Goal: Information Seeking & Learning: Learn about a topic

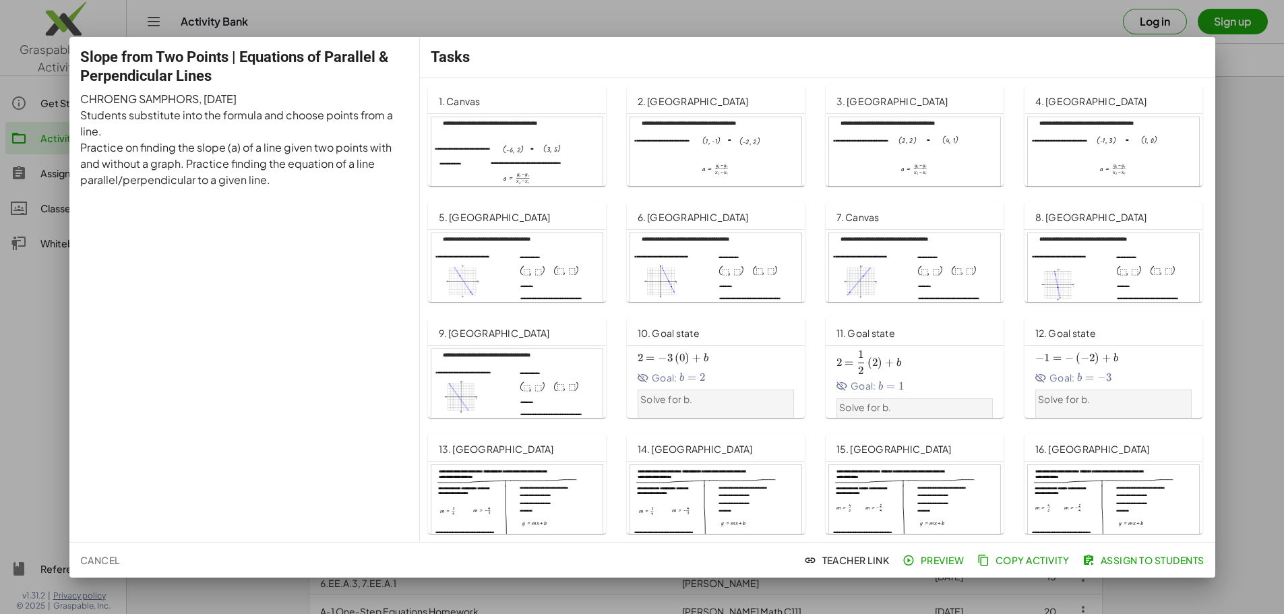
click at [535, 371] on div at bounding box center [516, 397] width 171 height 97
click at [1057, 483] on div at bounding box center [1113, 513] width 171 height 97
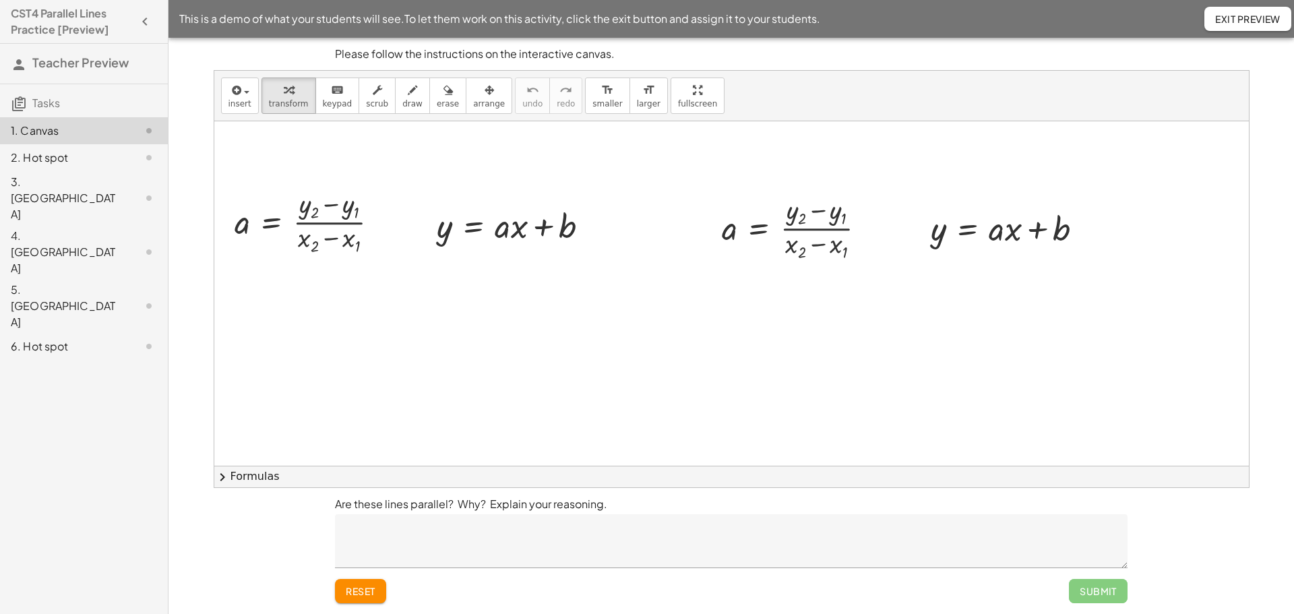
scroll to position [570, 0]
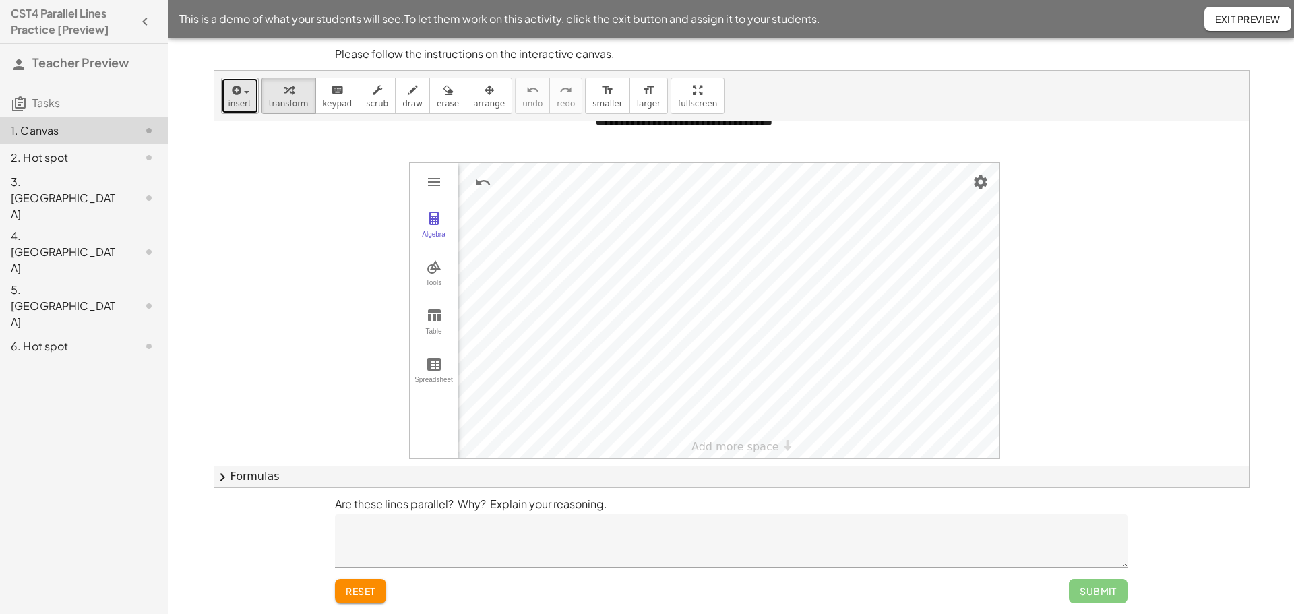
click at [241, 100] on span "insert" at bounding box center [239, 103] width 23 height 9
click at [359, 154] on div at bounding box center [731, 8] width 1035 height 915
click at [335, 92] on div "keyboard" at bounding box center [338, 90] width 30 height 16
click at [406, 90] on button "draw" at bounding box center [412, 96] width 35 height 36
click at [581, 222] on div at bounding box center [731, 8] width 1035 height 915
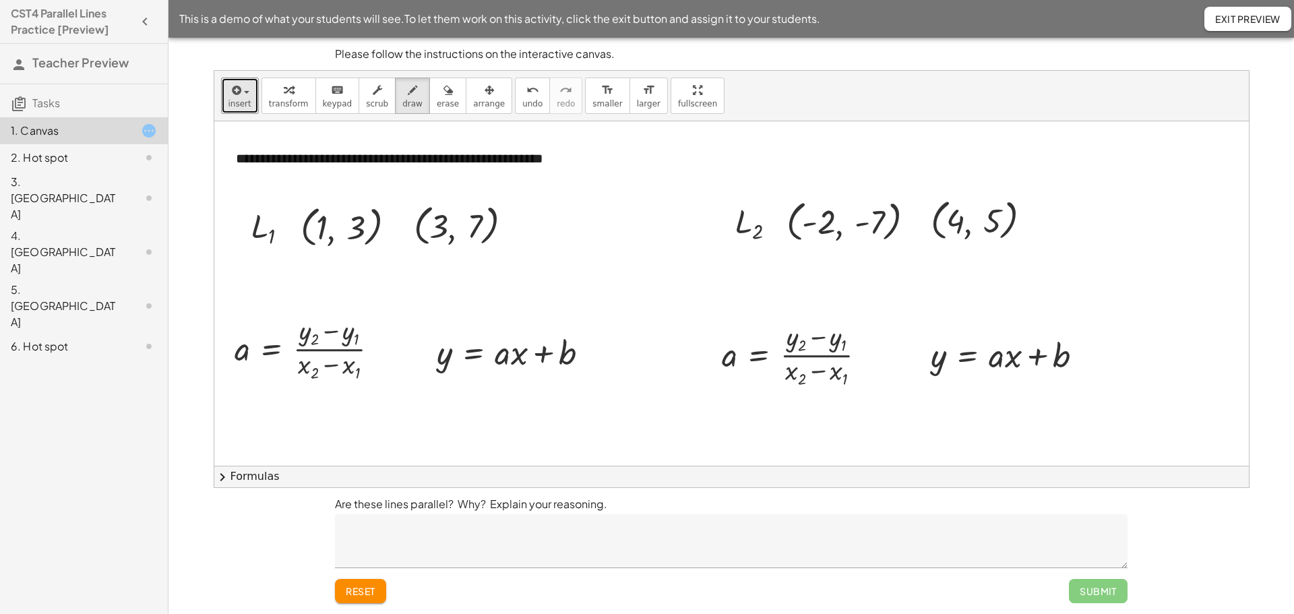
scroll to position [0, 0]
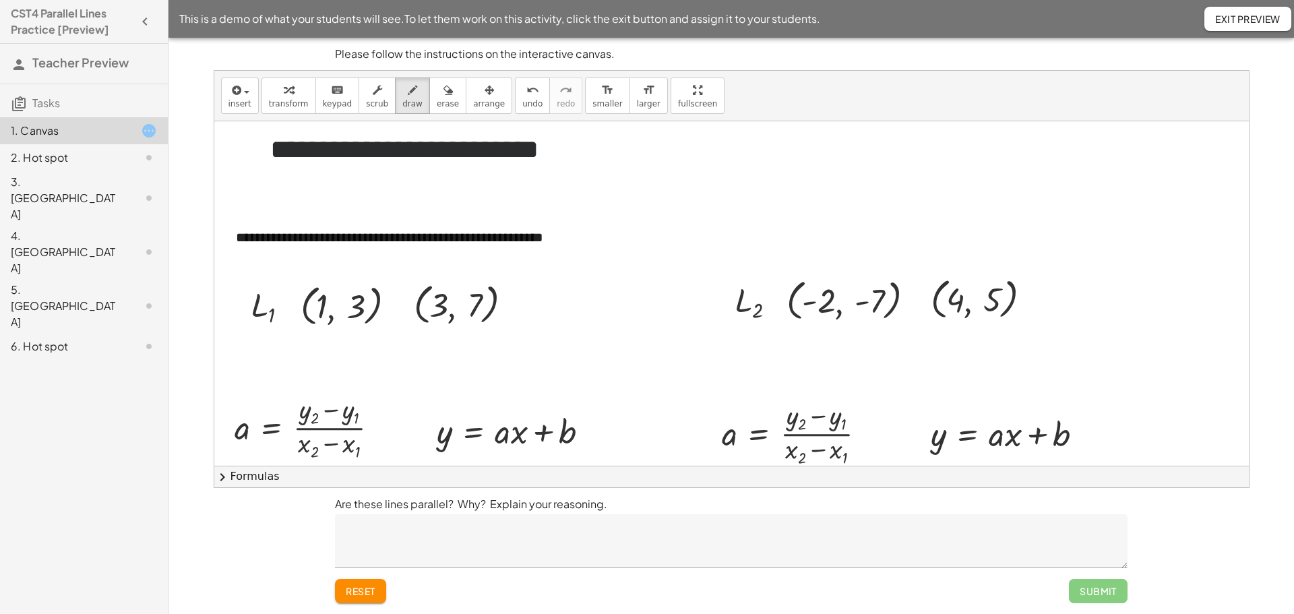
click at [1208, 22] on button "Exit Preview" at bounding box center [1247, 19] width 87 height 24
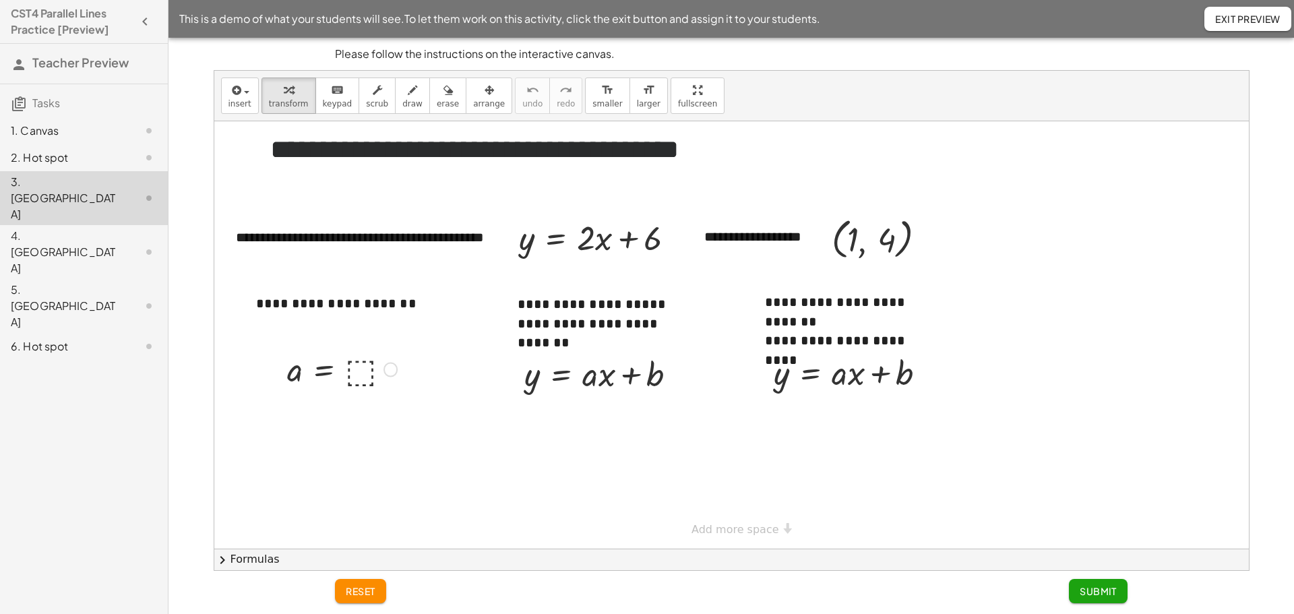
click at [389, 371] on div at bounding box center [390, 369] width 15 height 15
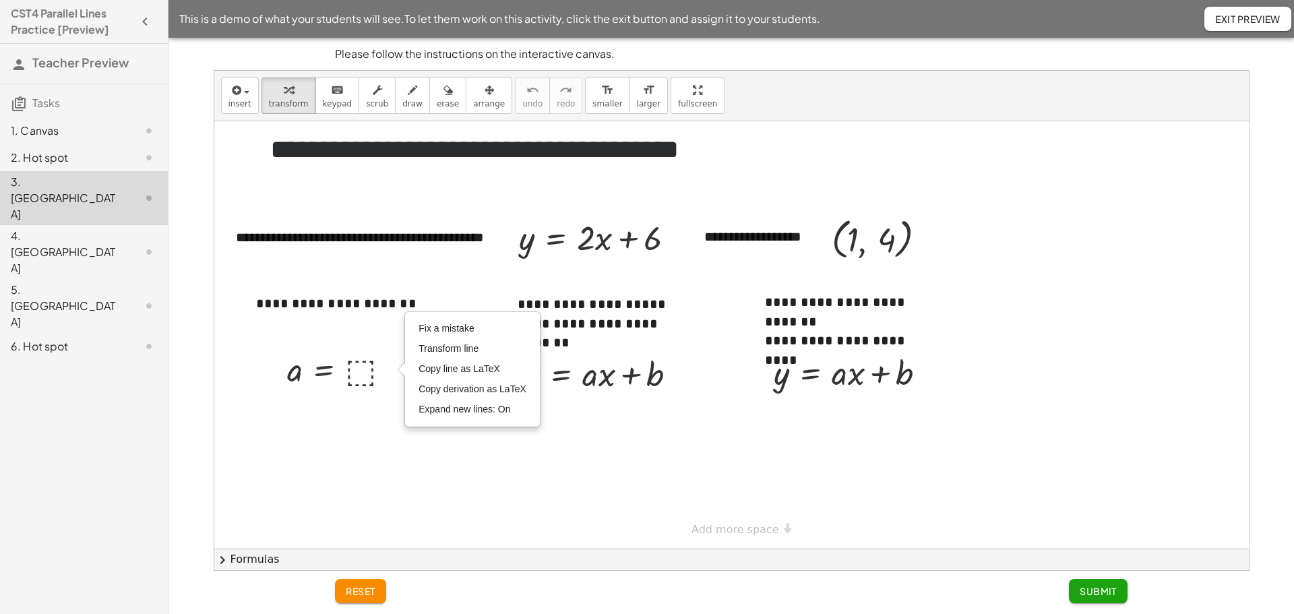
click at [468, 286] on div at bounding box center [731, 334] width 1035 height 427
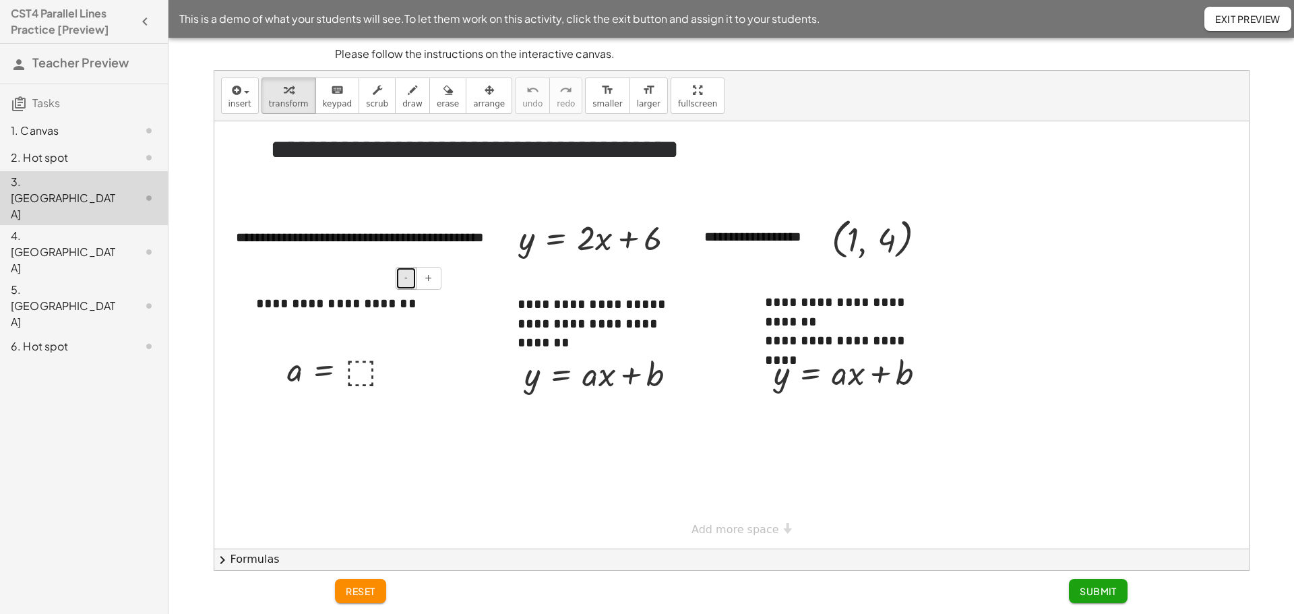
click at [409, 277] on button "-" at bounding box center [406, 278] width 21 height 23
click at [433, 277] on button "+" at bounding box center [429, 278] width 26 height 23
click at [1235, 28] on button "Exit Preview" at bounding box center [1247, 19] width 87 height 24
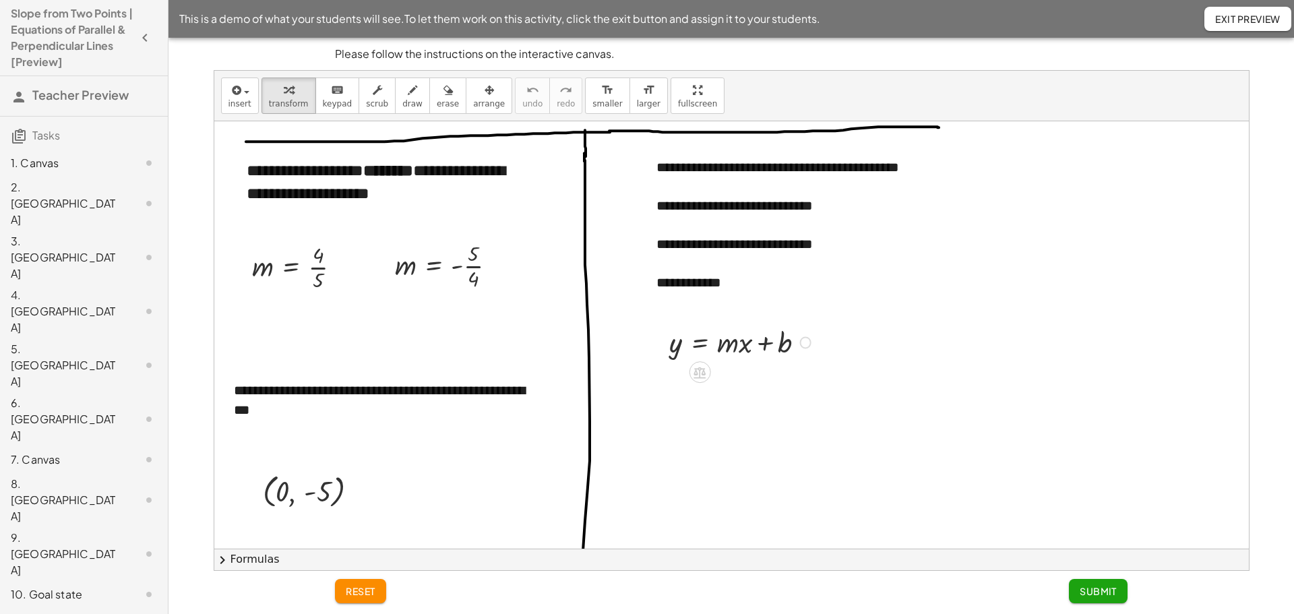
scroll to position [142, 0]
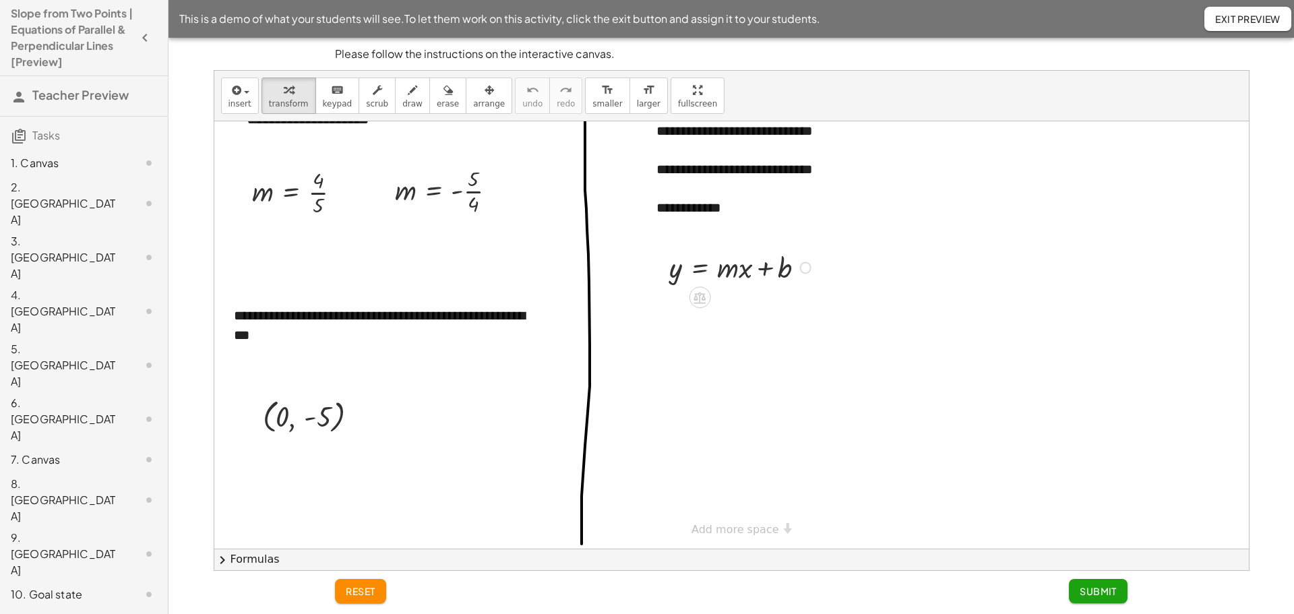
drag, startPoint x: 726, startPoint y: 286, endPoint x: 739, endPoint y: 286, distance: 12.8
click at [739, 286] on div "y = + × m × x + b" at bounding box center [738, 266] width 176 height 44
click at [701, 301] on icon at bounding box center [700, 297] width 14 height 14
click at [737, 299] on div "÷" at bounding box center [727, 297] width 22 height 22
click at [673, 326] on div at bounding box center [736, 312] width 173 height 55
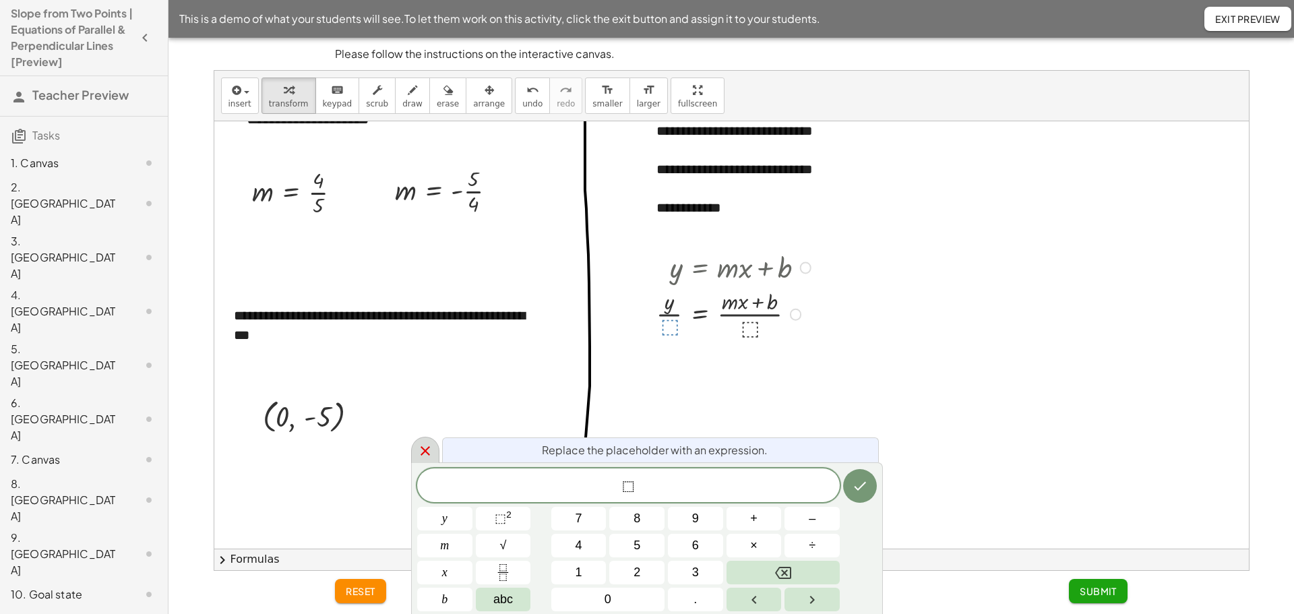
click at [422, 447] on icon at bounding box center [425, 450] width 9 height 9
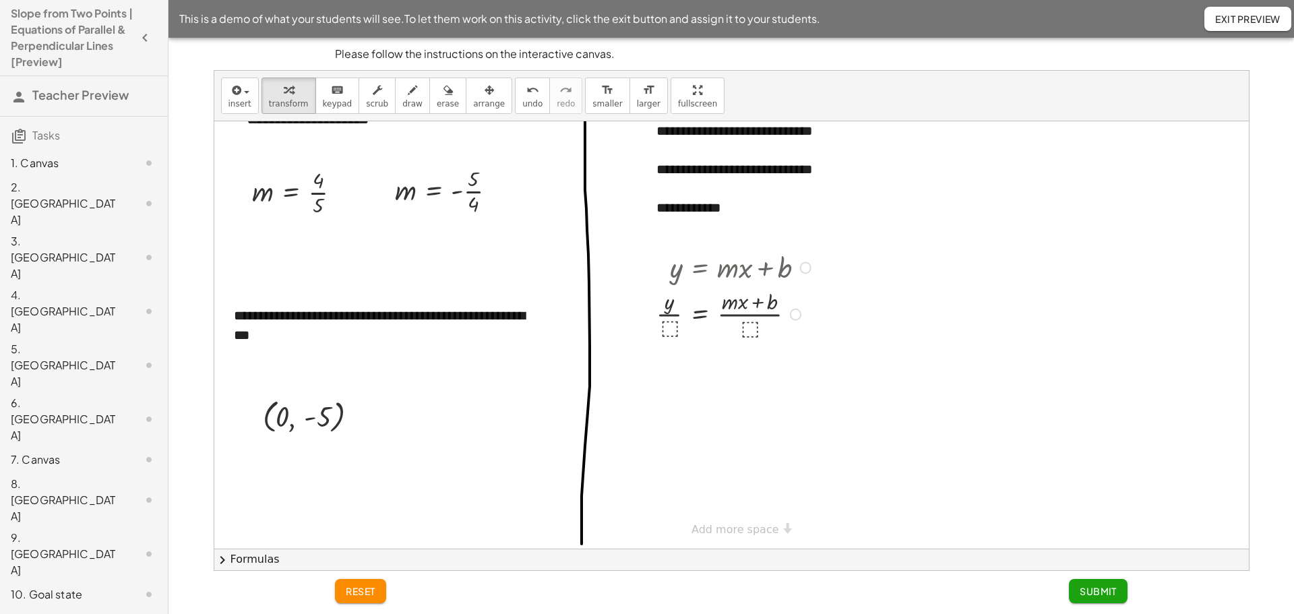
click at [793, 313] on div at bounding box center [796, 315] width 12 height 12
click at [837, 340] on span "Expand new lines: On" at bounding box center [868, 343] width 92 height 11
click at [747, 326] on div at bounding box center [736, 312] width 173 height 55
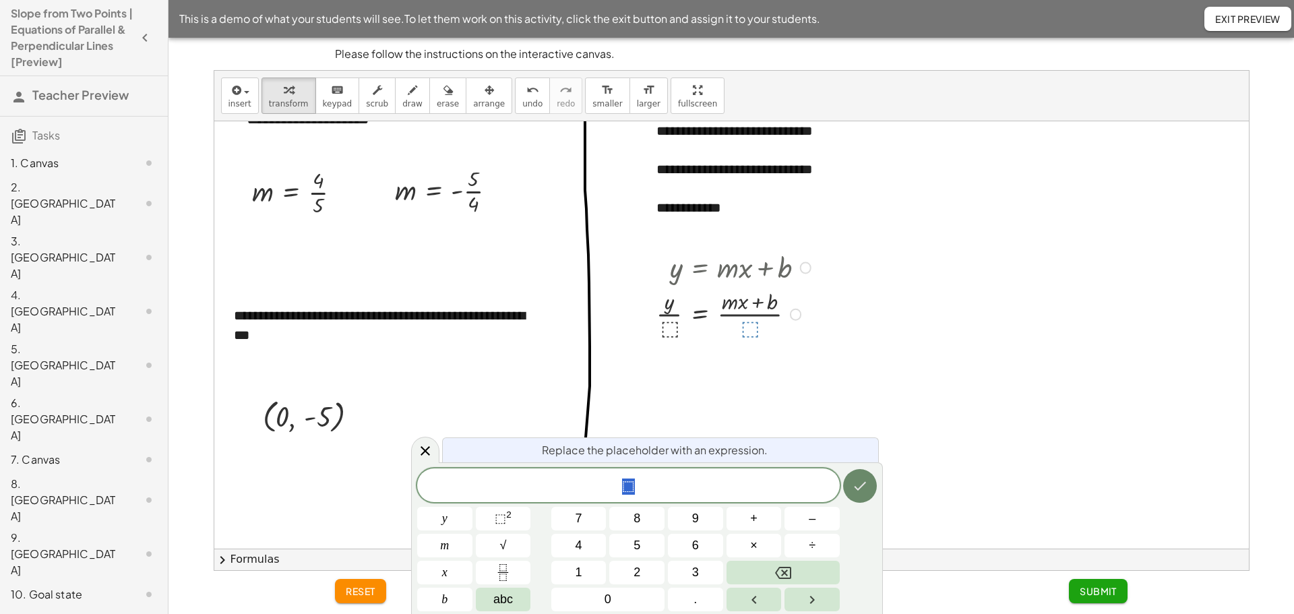
click at [863, 483] on icon "Done" at bounding box center [860, 486] width 16 height 16
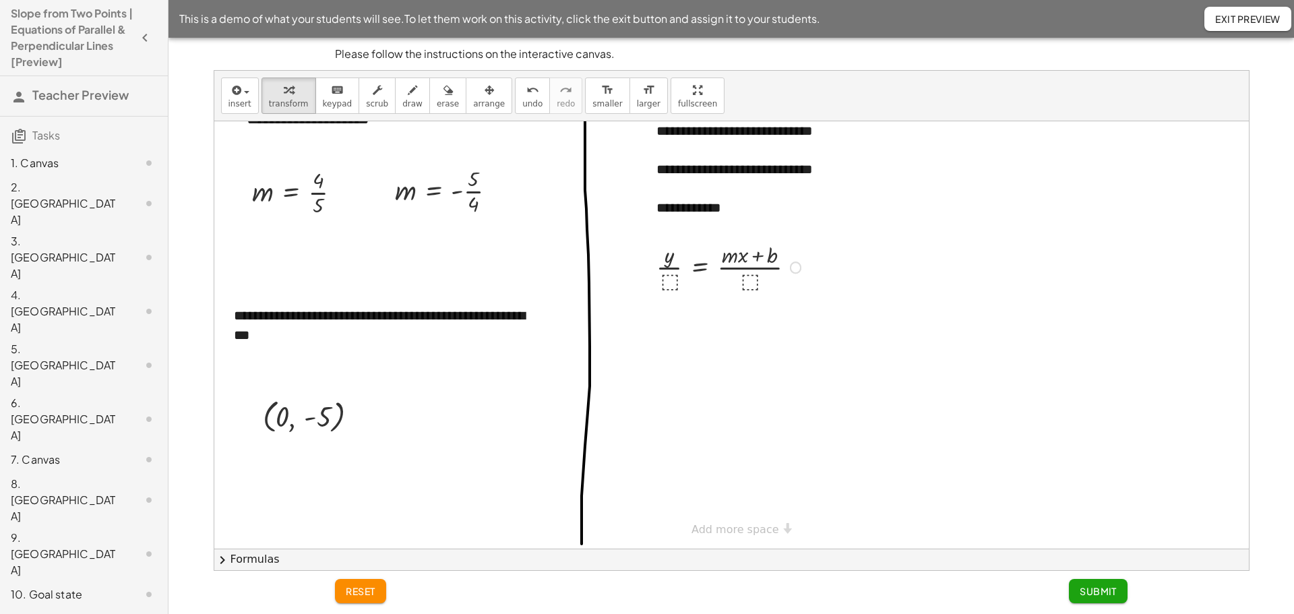
click at [676, 286] on div at bounding box center [731, 266] width 163 height 55
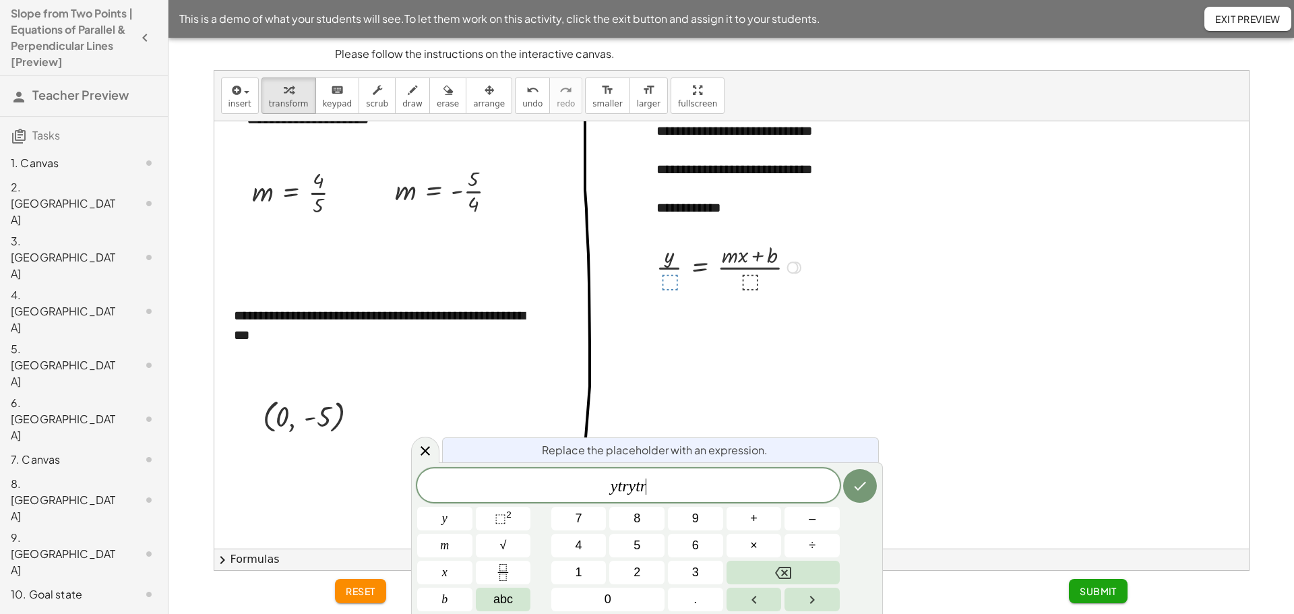
drag, startPoint x: 897, startPoint y: 375, endPoint x: 876, endPoint y: 445, distance: 73.1
click at [894, 378] on div at bounding box center [731, 263] width 1035 height 569
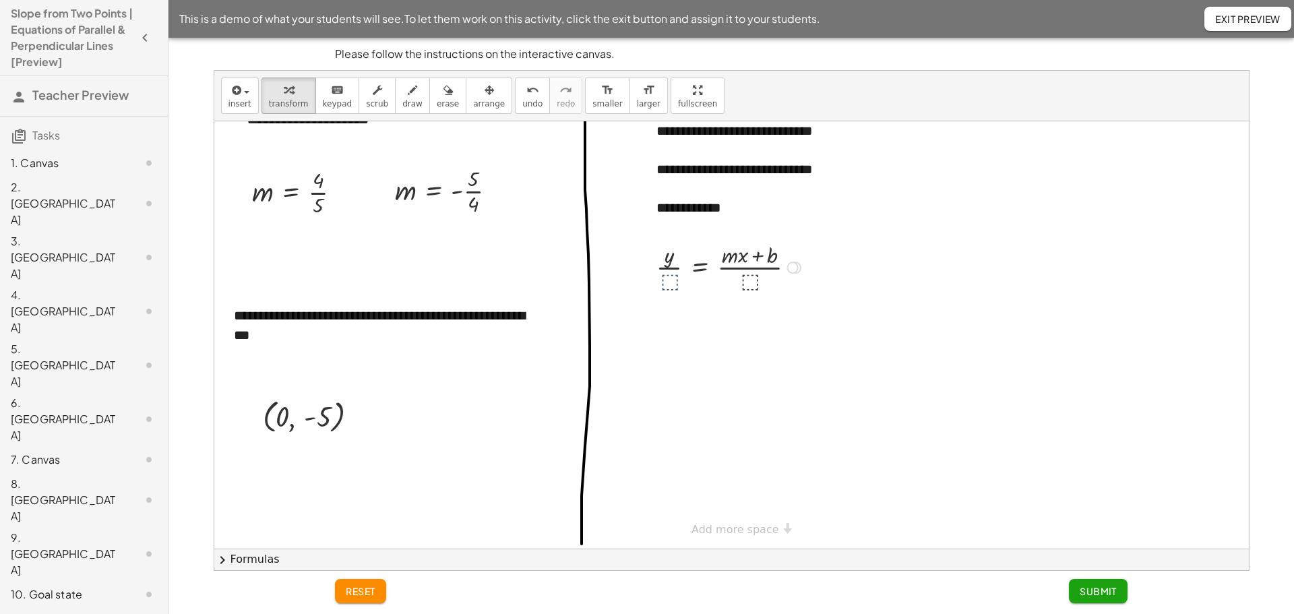
drag, startPoint x: 834, startPoint y: 303, endPoint x: 887, endPoint y: 280, distance: 58.0
click at [834, 303] on div at bounding box center [731, 263] width 1035 height 569
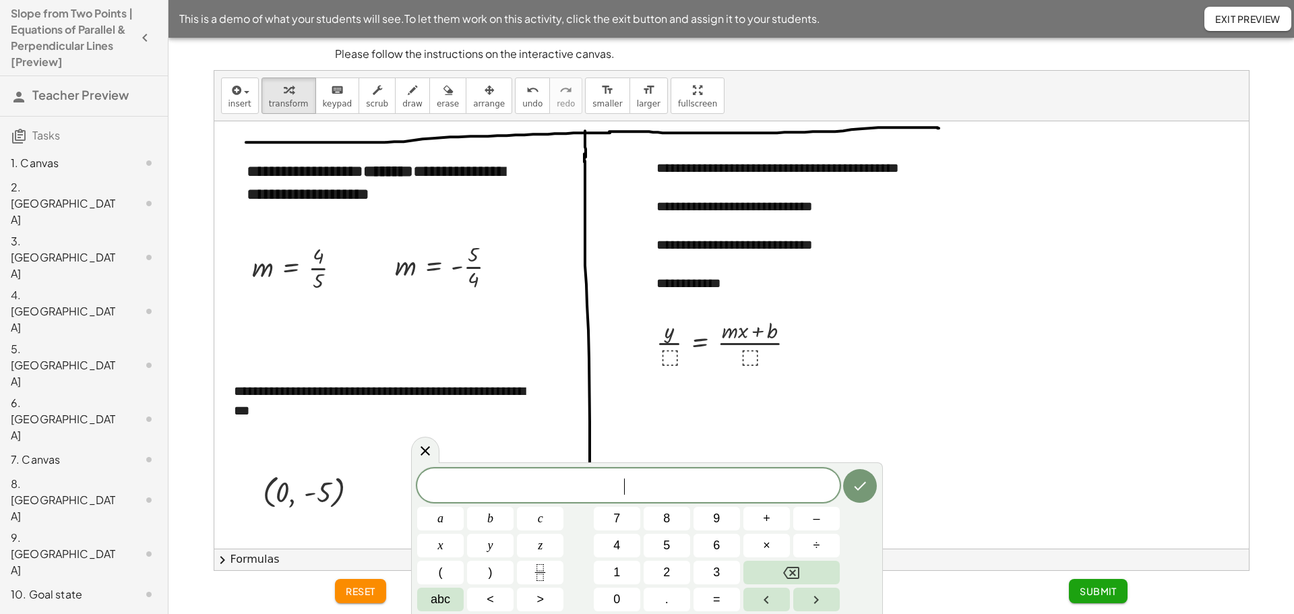
scroll to position [0, 0]
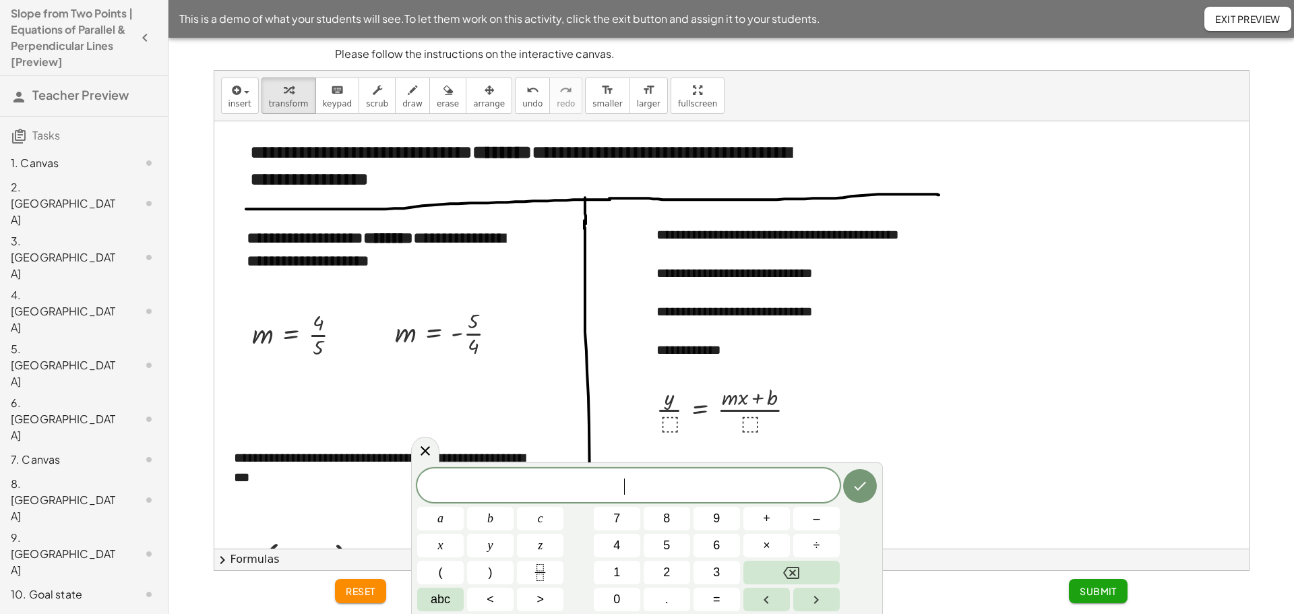
click at [1237, 24] on span "Exit Preview" at bounding box center [1247, 19] width 65 height 12
